Goal: Task Accomplishment & Management: Use online tool/utility

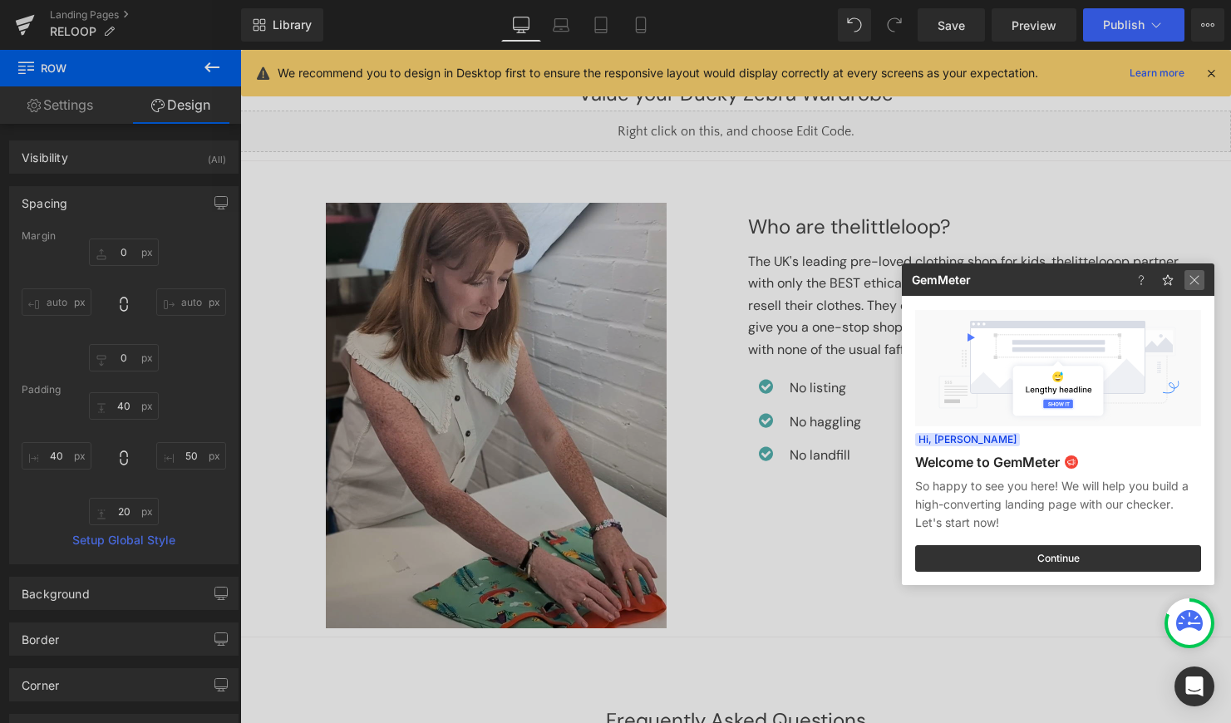
click at [0, 0] on img at bounding box center [0, 0] width 0 height 0
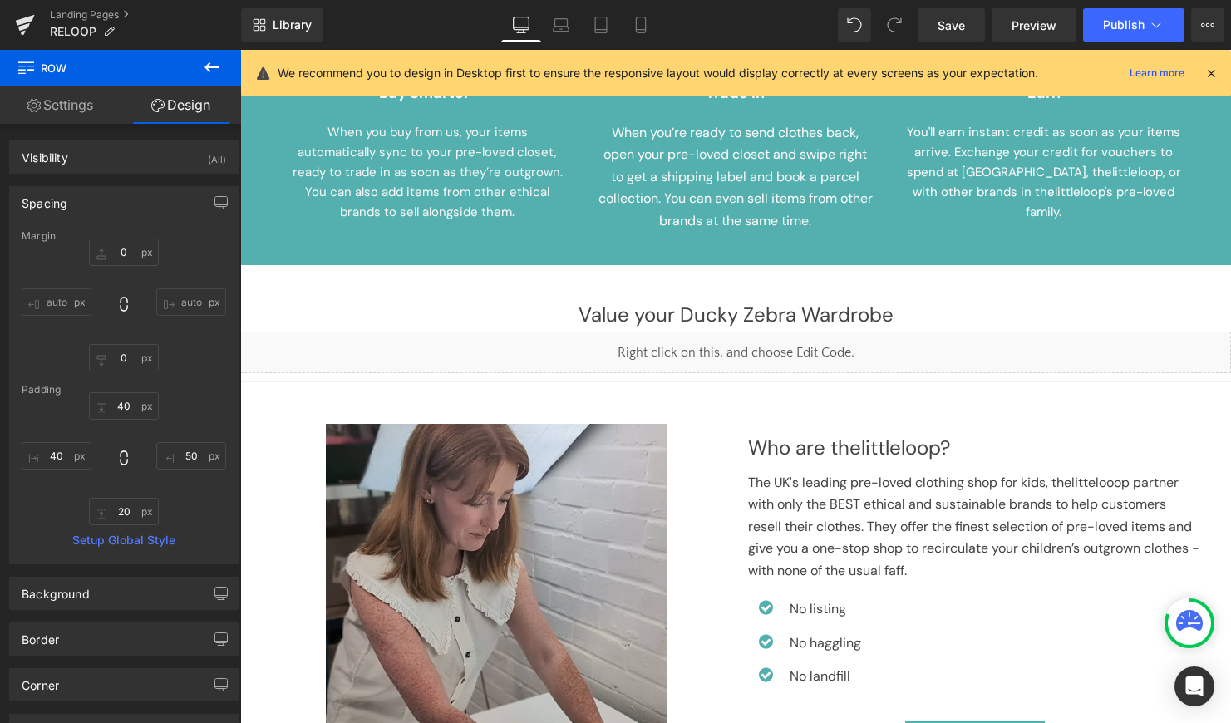
scroll to position [654, 0]
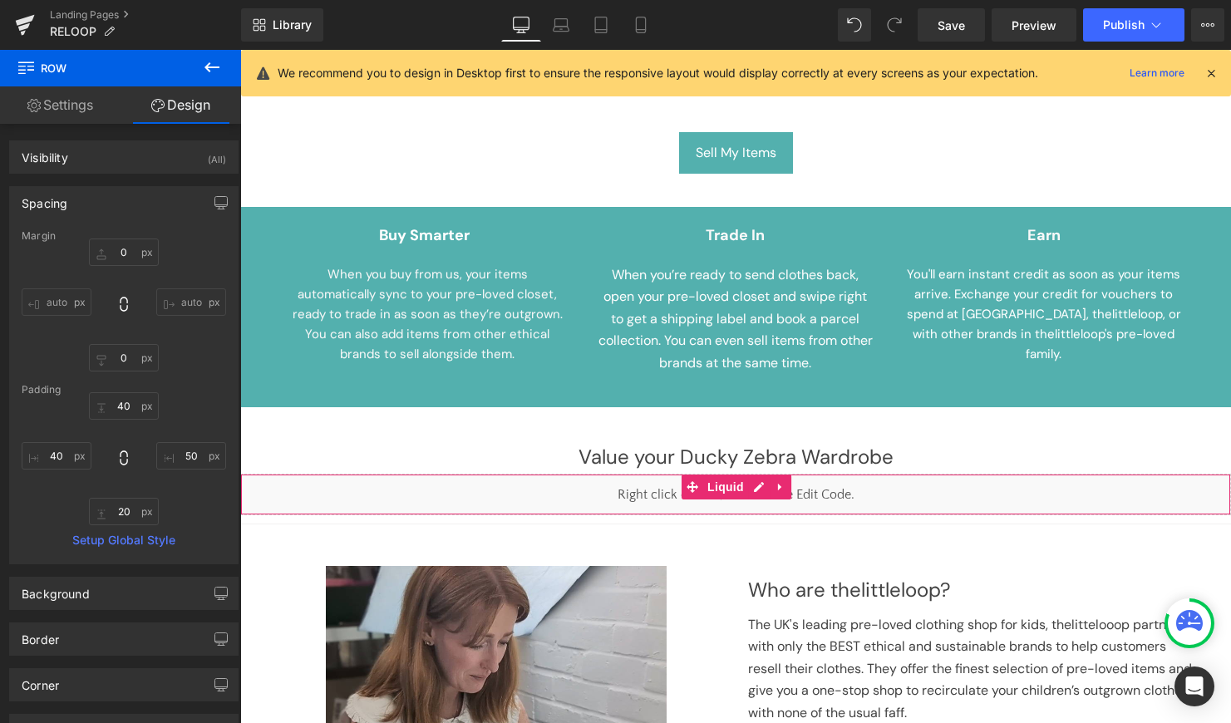
click at [419, 480] on div "Liquid" at bounding box center [735, 495] width 991 height 42
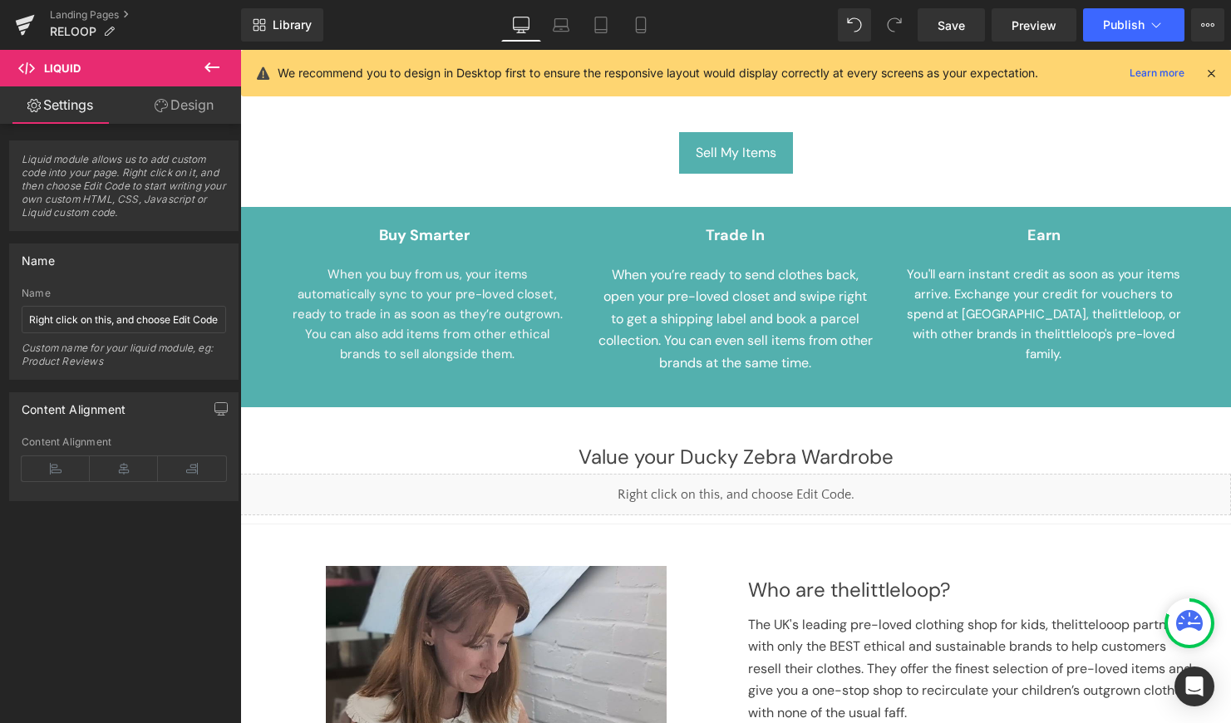
click at [20, 68] on icon at bounding box center [26, 68] width 17 height 17
click at [211, 71] on icon at bounding box center [212, 67] width 20 height 20
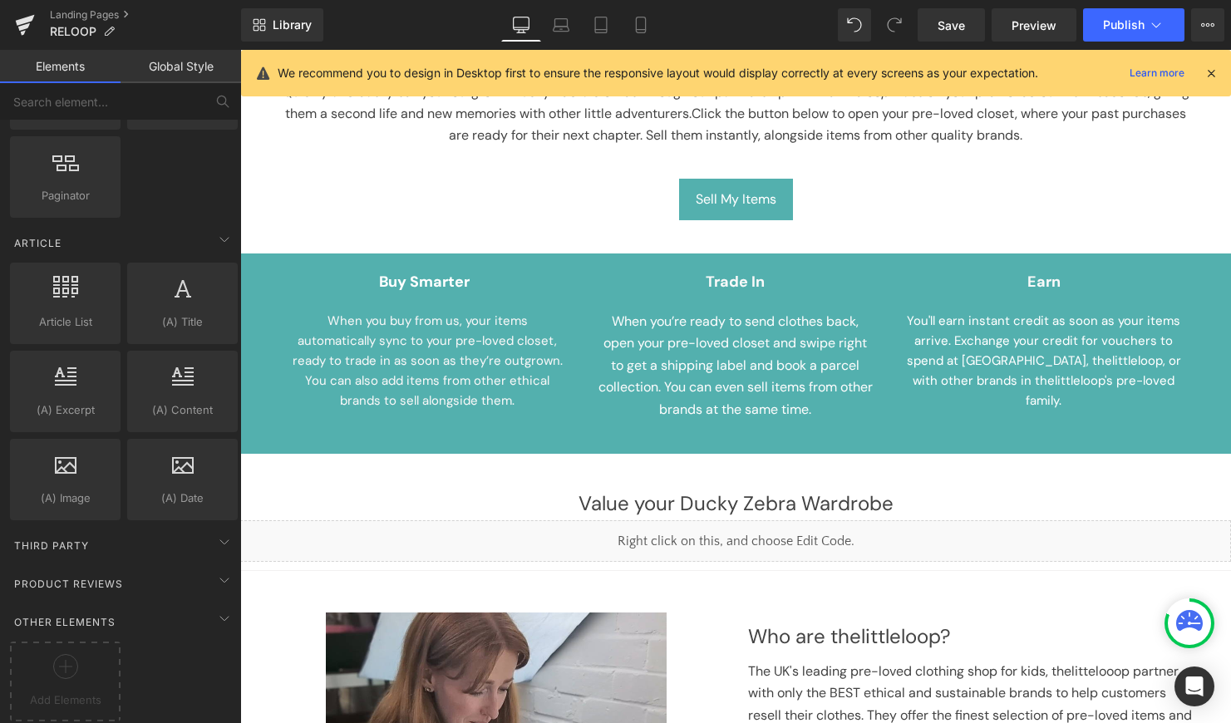
scroll to position [2976, 0]
click at [214, 532] on icon at bounding box center [224, 542] width 20 height 20
click at [52, 538] on span "Third Party" at bounding box center [51, 546] width 78 height 16
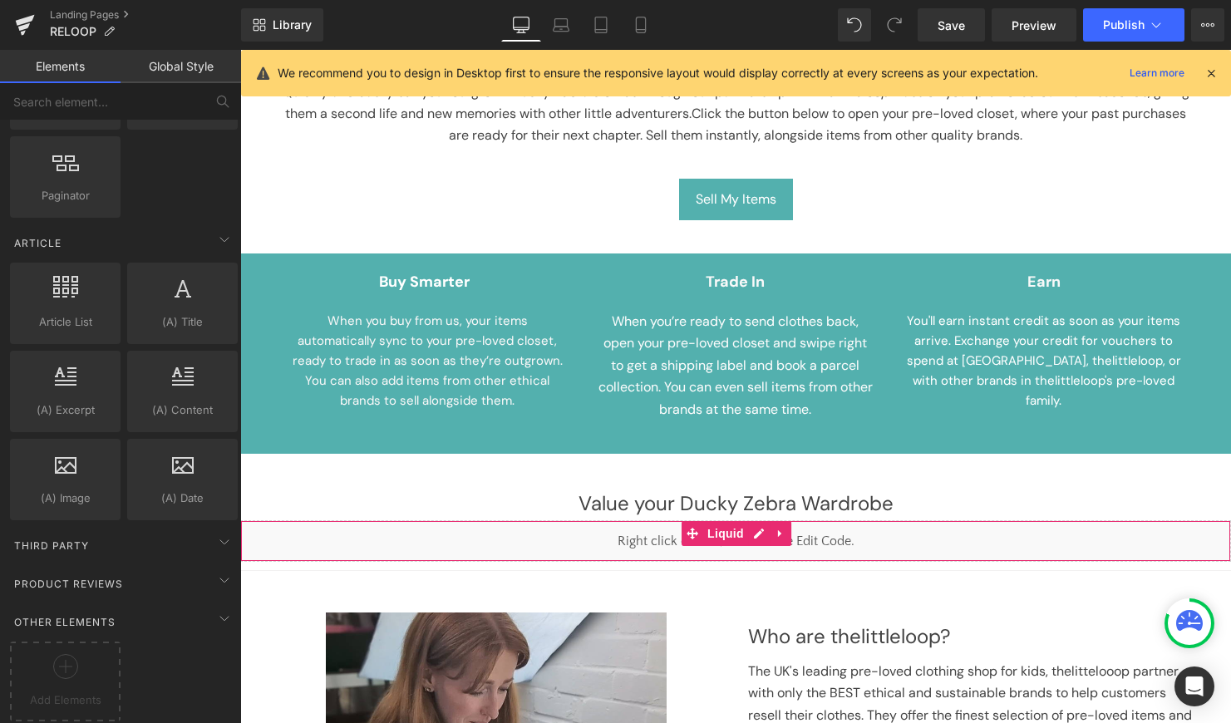
drag, startPoint x: 322, startPoint y: 712, endPoint x: 586, endPoint y: 540, distance: 314.9
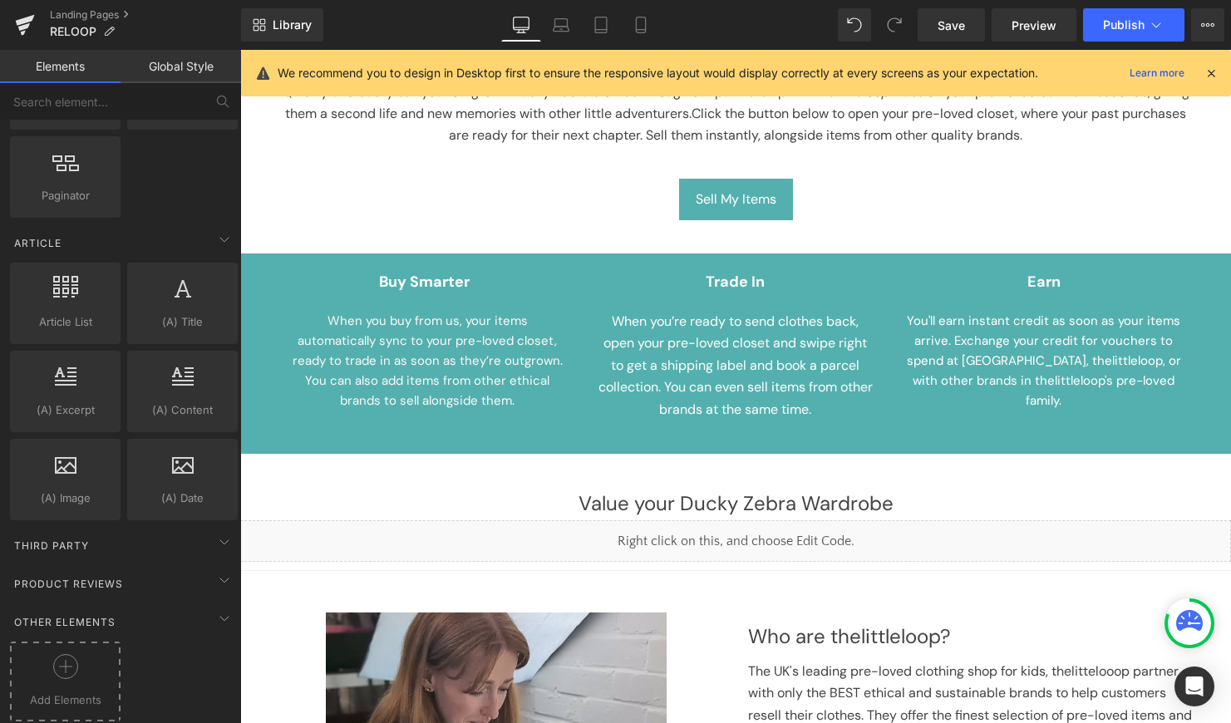
click at [54, 661] on circle at bounding box center [65, 667] width 24 height 24
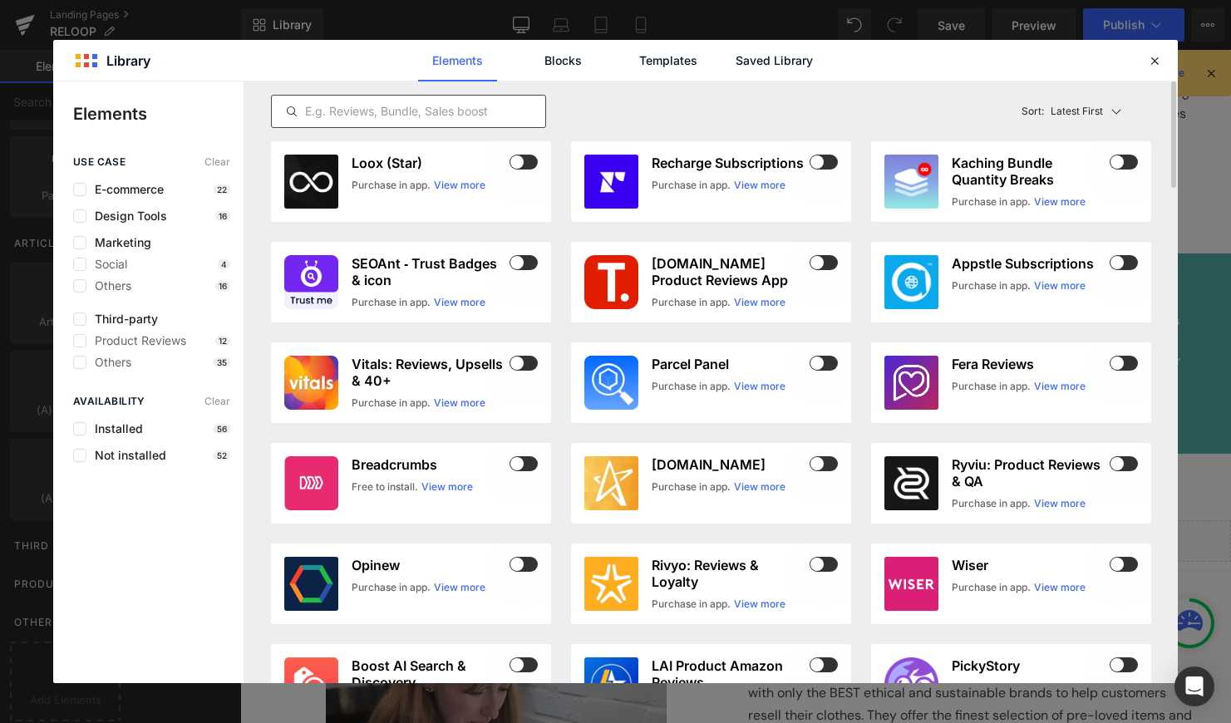
click at [377, 106] on input "text" at bounding box center [408, 111] width 273 height 20
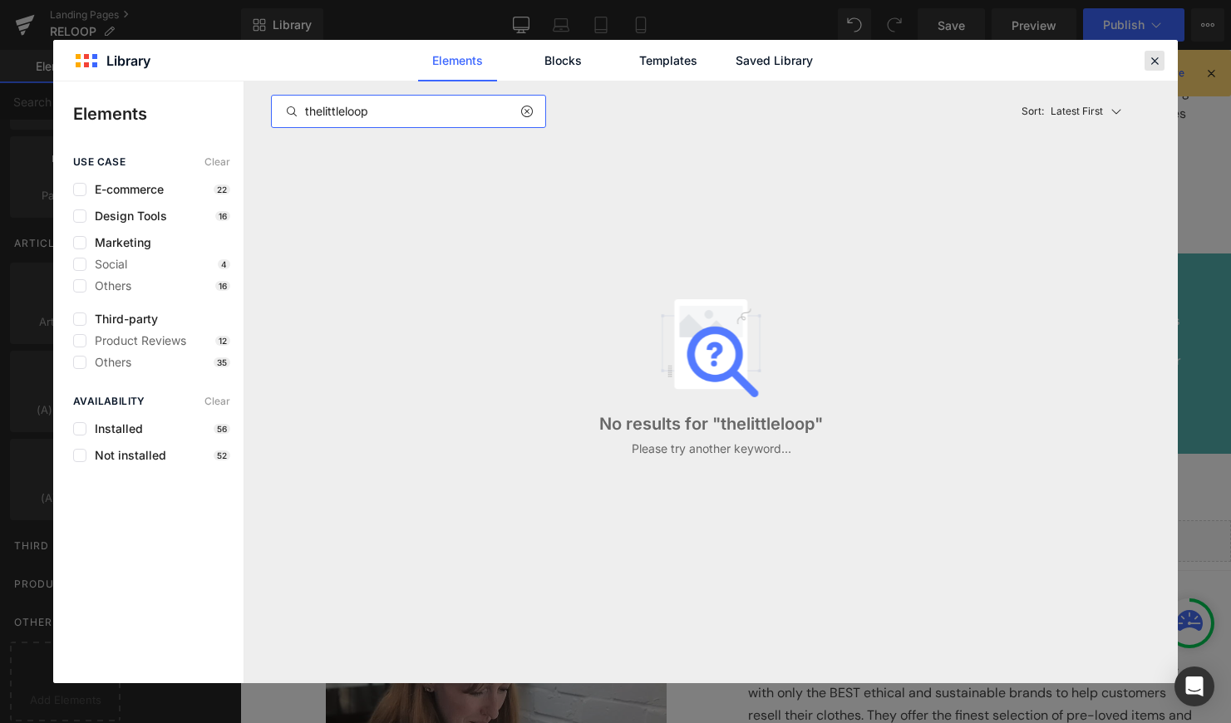
type input "thelittleloop"
click at [1147, 62] on icon at bounding box center [1154, 60] width 15 height 15
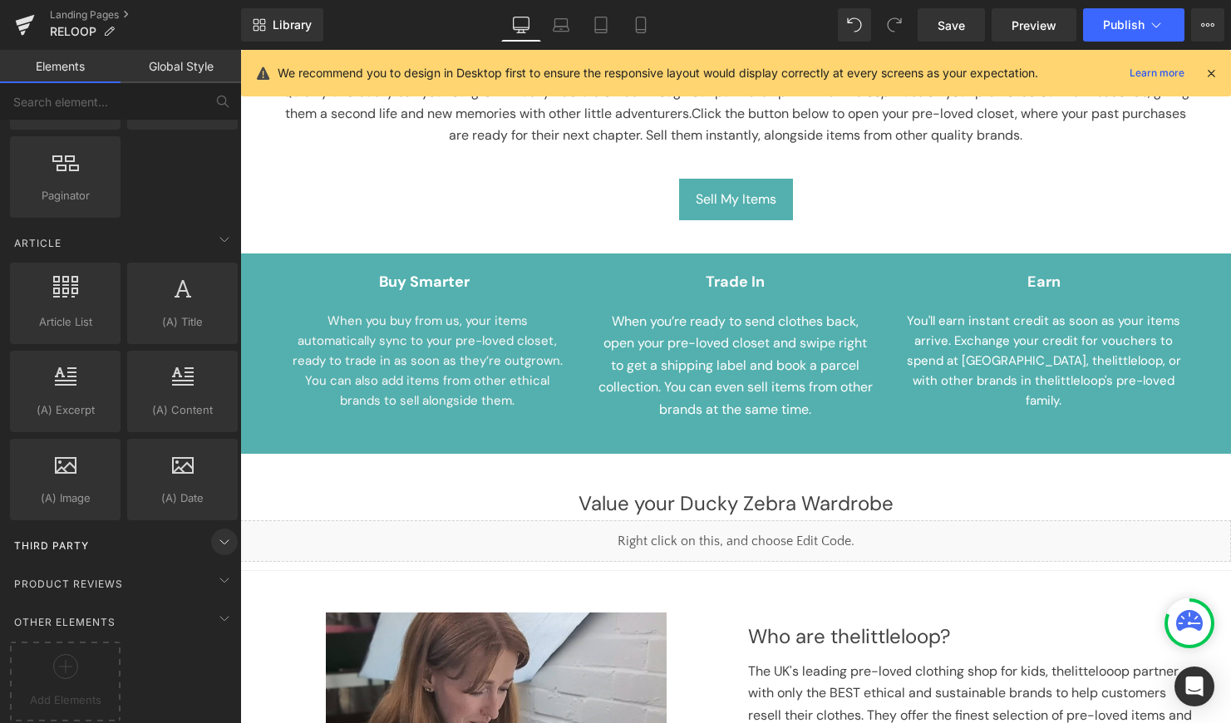
click at [218, 532] on icon at bounding box center [224, 542] width 20 height 20
click at [217, 570] on icon at bounding box center [224, 580] width 20 height 20
click at [219, 570] on icon at bounding box center [224, 580] width 20 height 20
click at [219, 532] on icon at bounding box center [224, 542] width 20 height 20
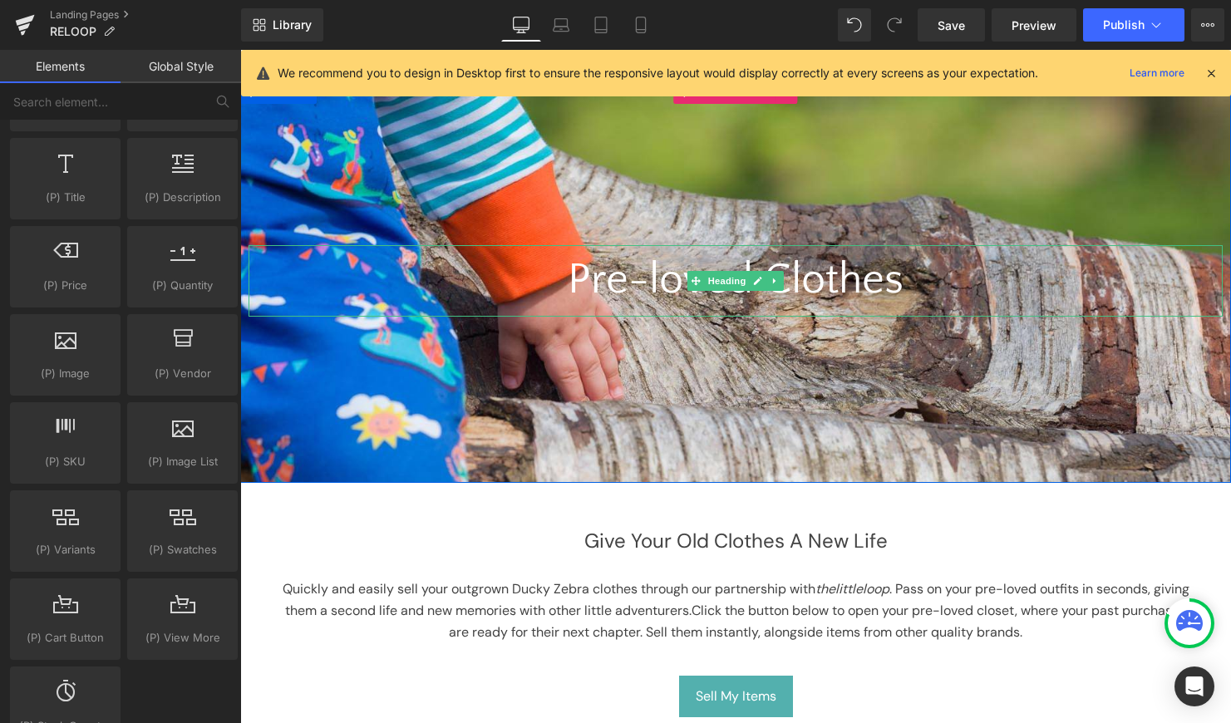
scroll to position [214, 0]
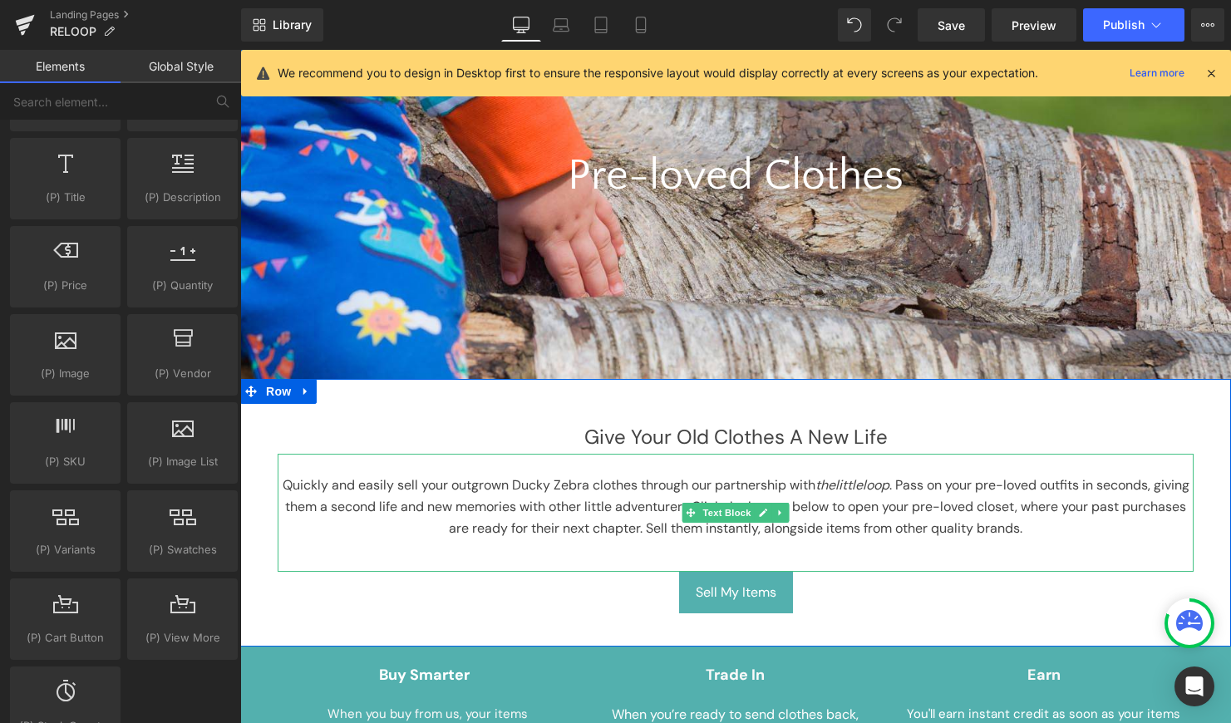
click at [938, 520] on span "Click the button below to open your pre-loved closet, where your past purchases…" at bounding box center [817, 517] width 737 height 39
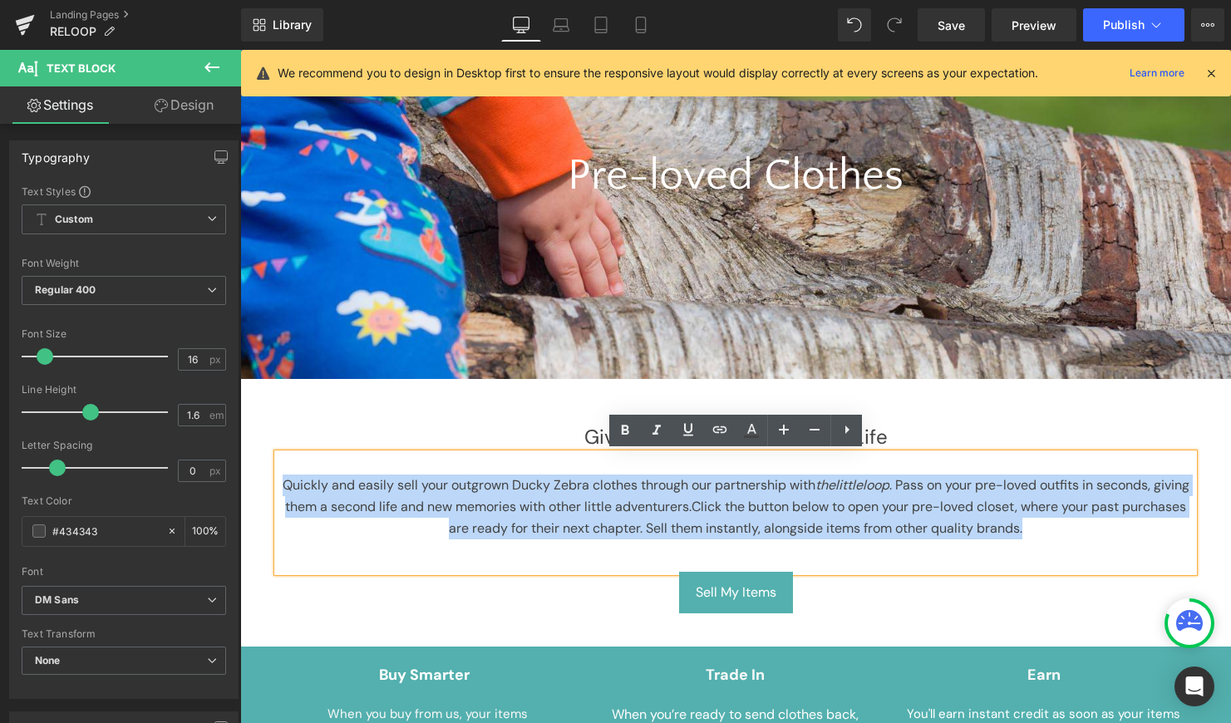
drag, startPoint x: 1064, startPoint y: 531, endPoint x: 247, endPoint y: 492, distance: 818.0
click at [247, 492] on div "Give Your Old Clothes A New Life Heading Quickly and easily sell your outgrown …" at bounding box center [735, 500] width 991 height 226
copy p "Quickly and easily sell your outgrown Ducky Zebra clothes through our partnersh…"
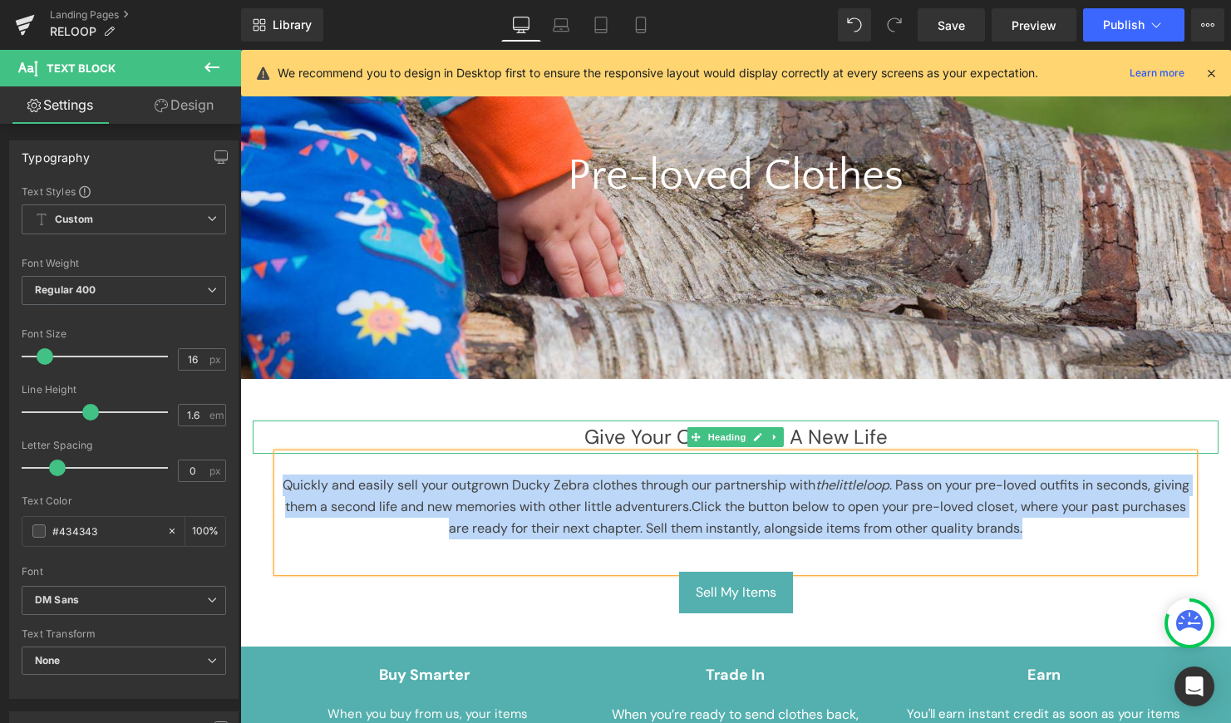
click at [639, 441] on h1 "Give Your Old Clothes A New Life" at bounding box center [736, 437] width 966 height 33
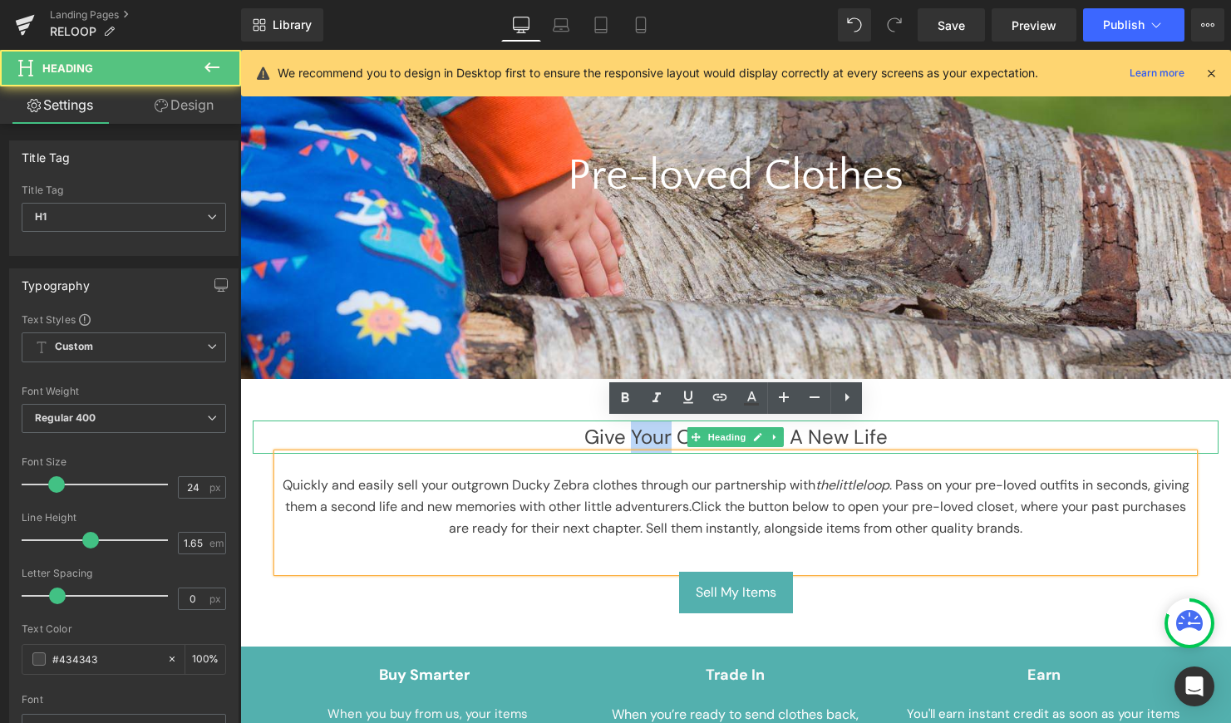
click at [639, 441] on h1 "Give Your Old Clothes A New Life" at bounding box center [736, 437] width 966 height 33
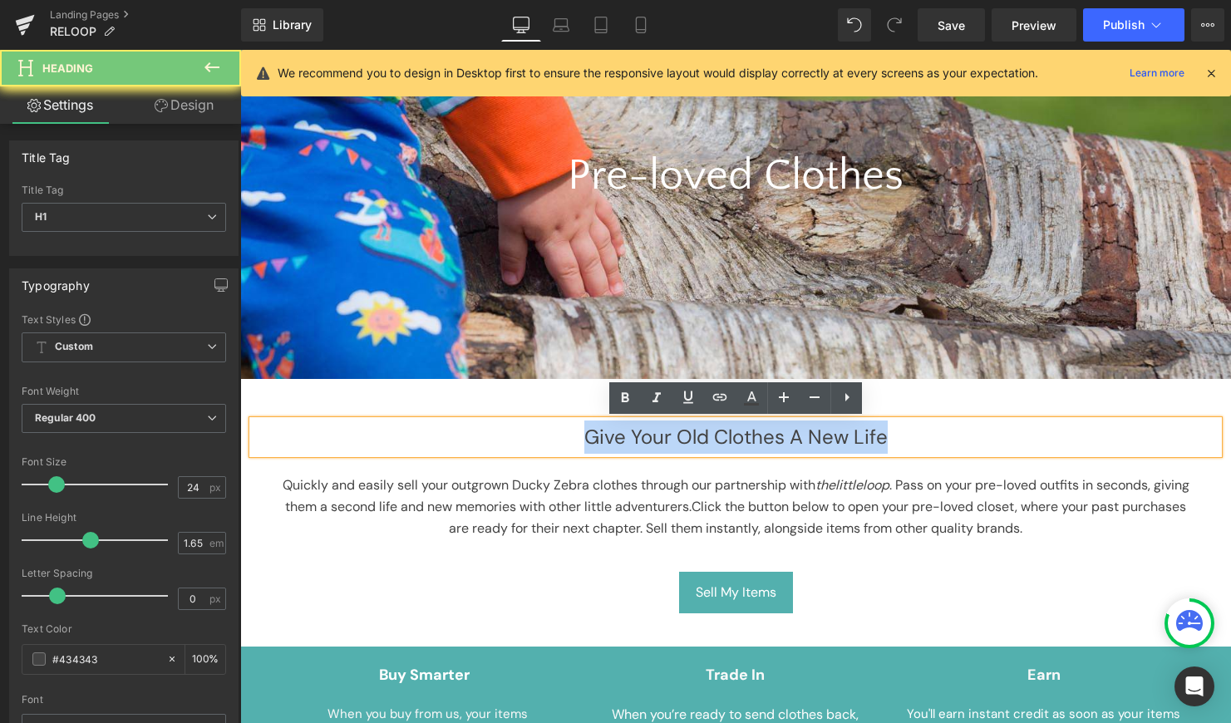
click at [639, 441] on h1 "Give Your Old Clothes A New Life" at bounding box center [736, 437] width 966 height 33
copy h1 "Give Your Old Clothes A New Life"
